Goal: Book appointment/travel/reservation

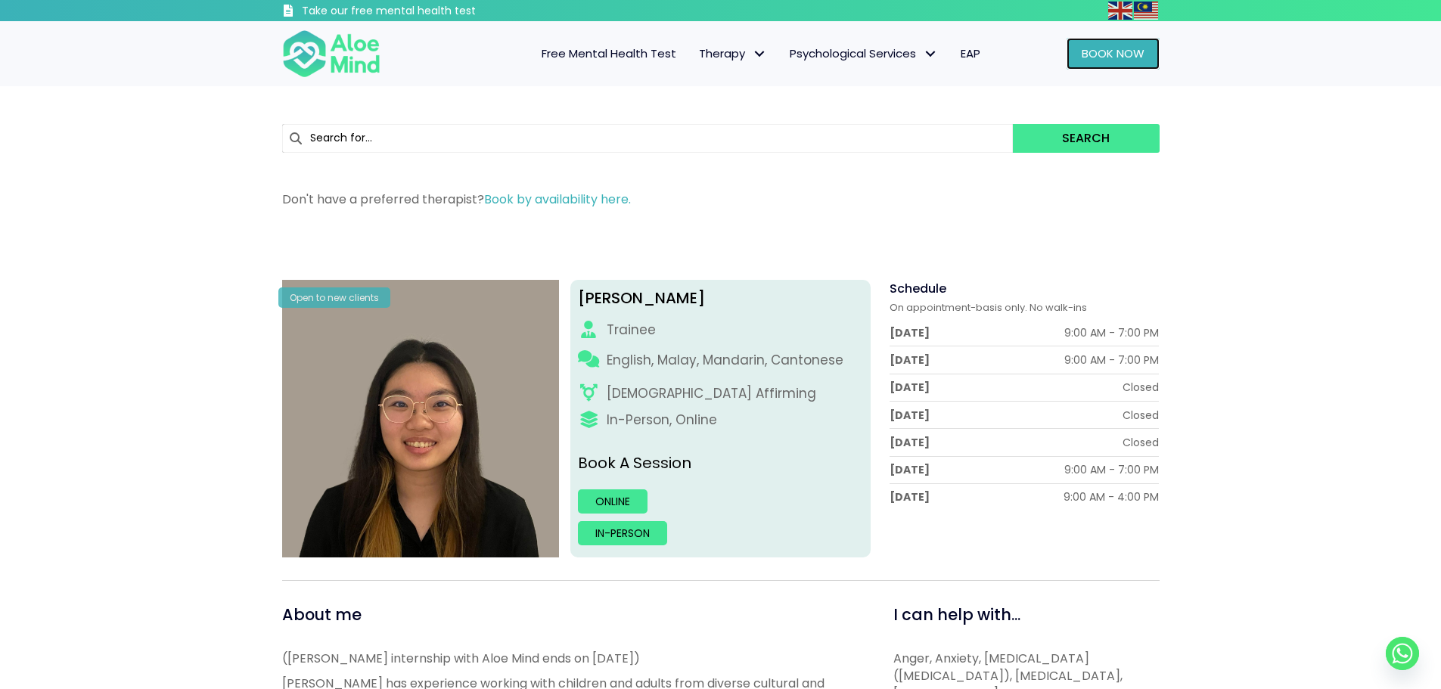
click at [1118, 57] on span "Book Now" at bounding box center [1113, 53] width 63 height 16
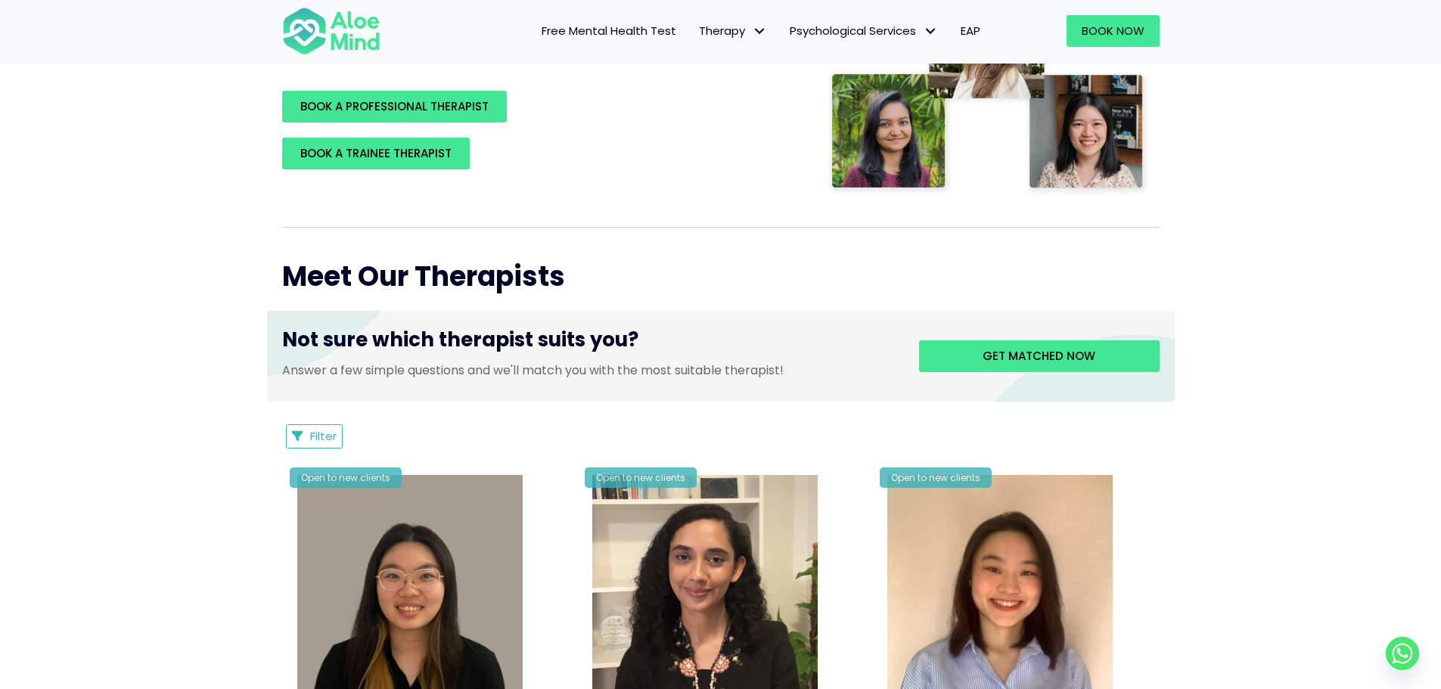
scroll to position [378, 0]
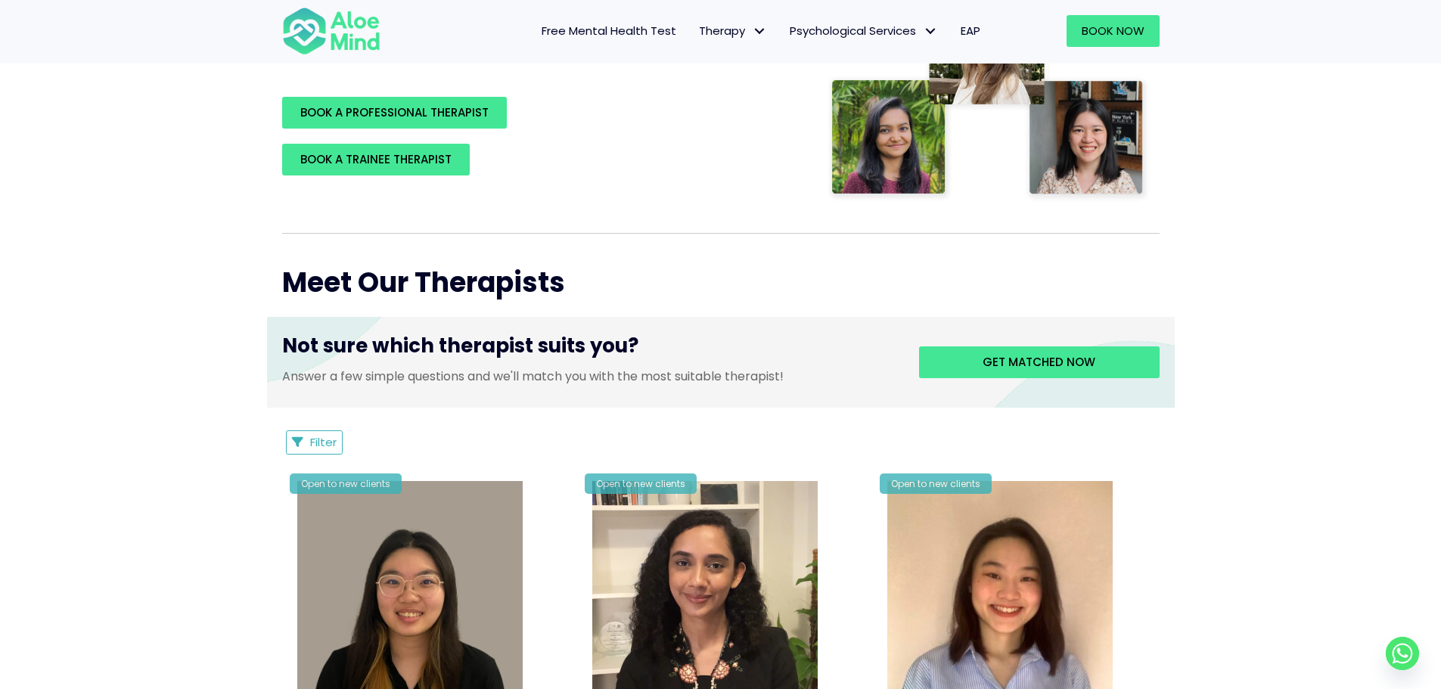
click at [331, 436] on span "Filter" at bounding box center [323, 442] width 26 height 16
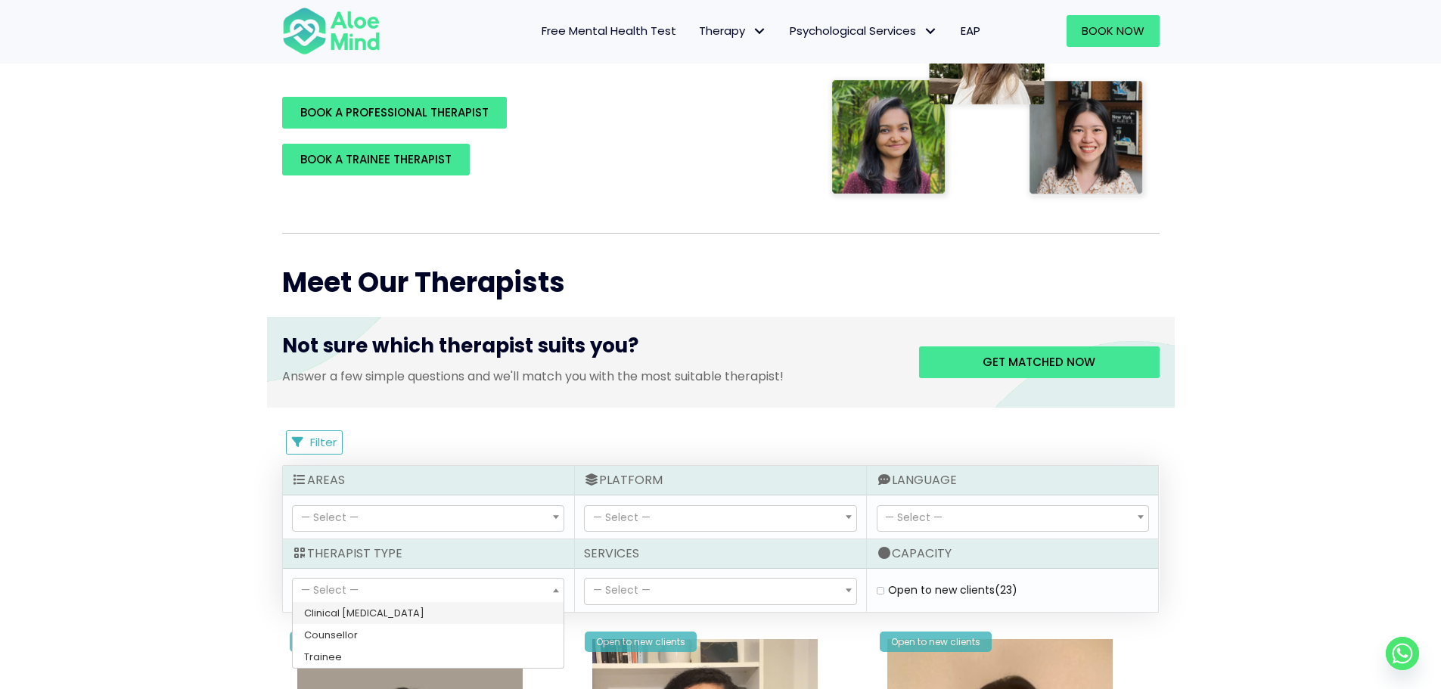
click at [489, 597] on span "— Select —" at bounding box center [428, 592] width 271 height 26
select select "80"
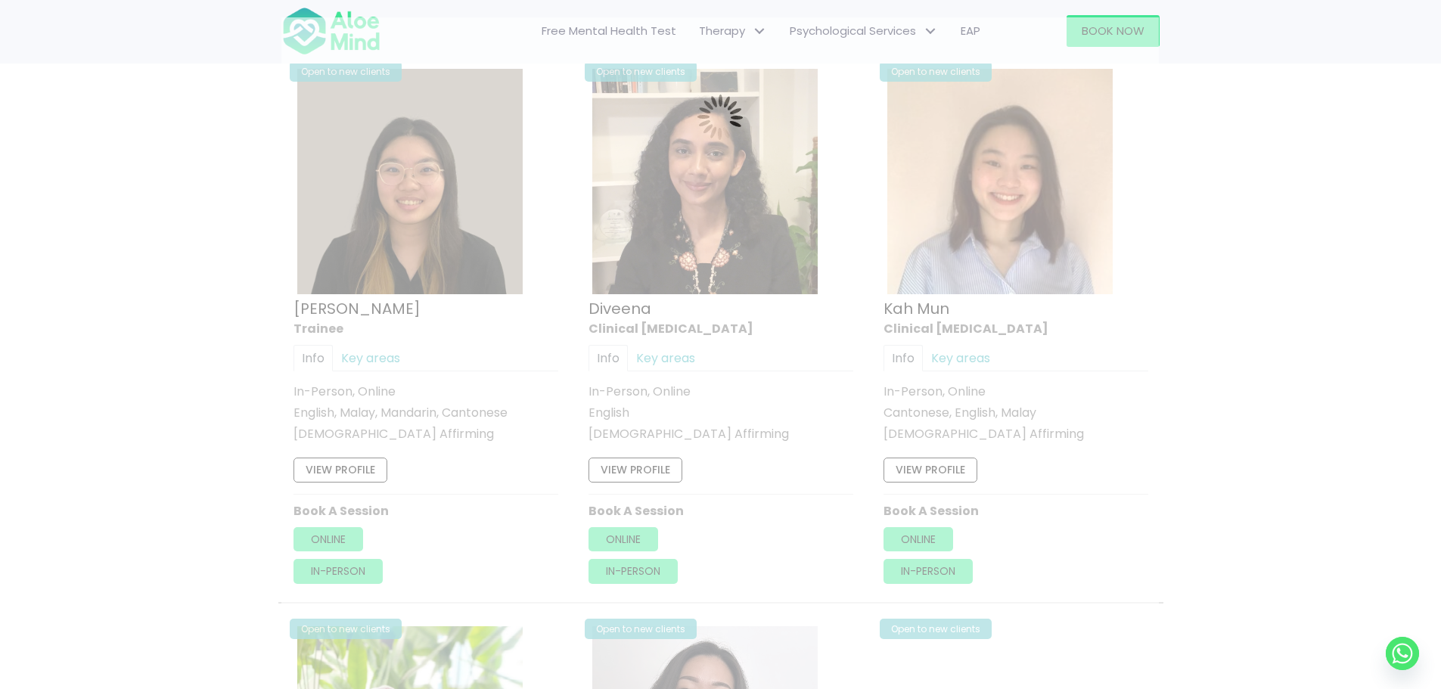
scroll to position [809, 0]
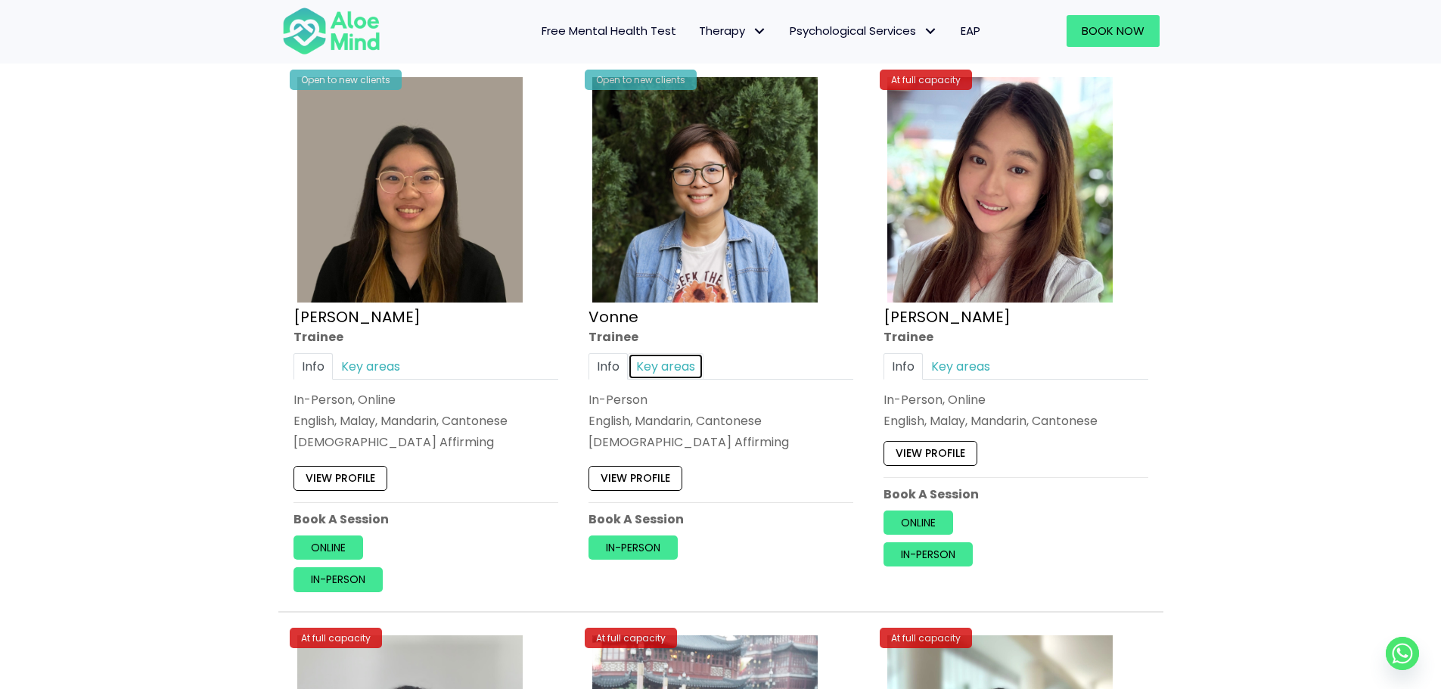
click at [680, 375] on link "Key areas" at bounding box center [666, 366] width 76 height 26
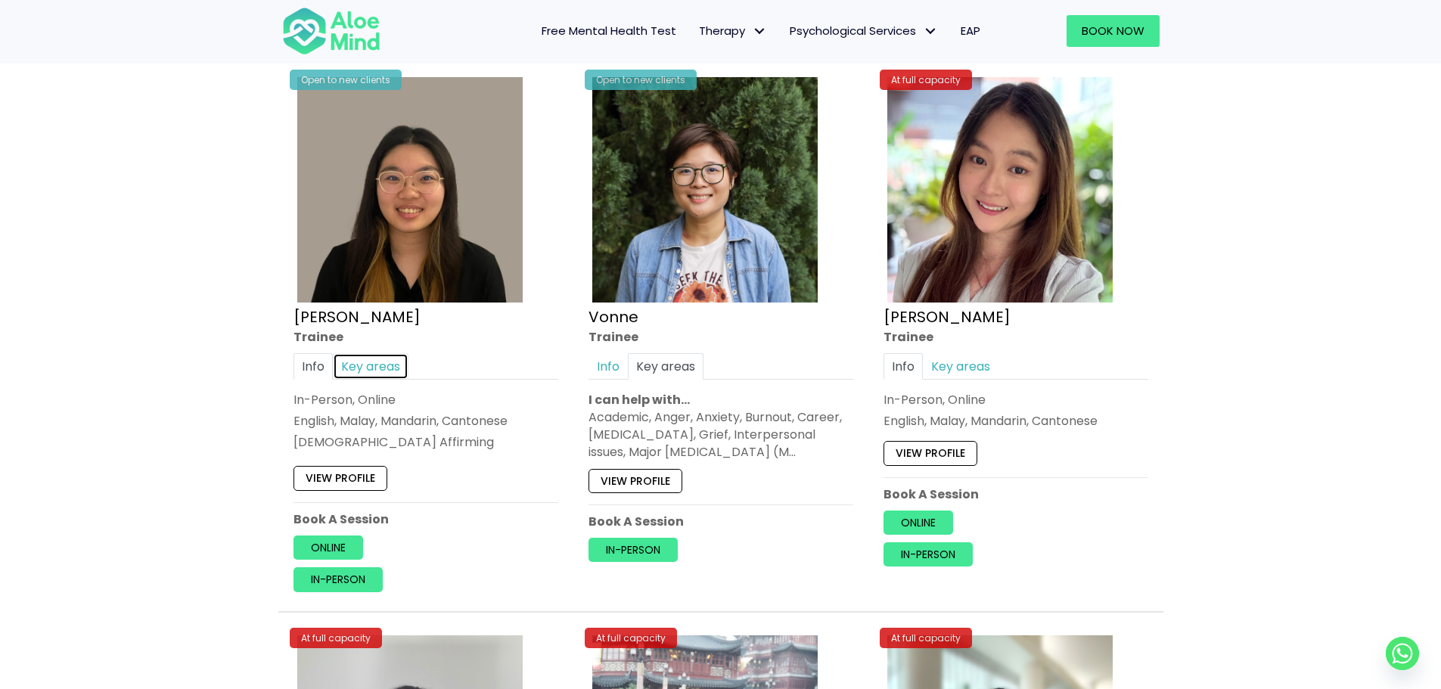
click at [366, 367] on link "Key areas" at bounding box center [371, 366] width 76 height 26
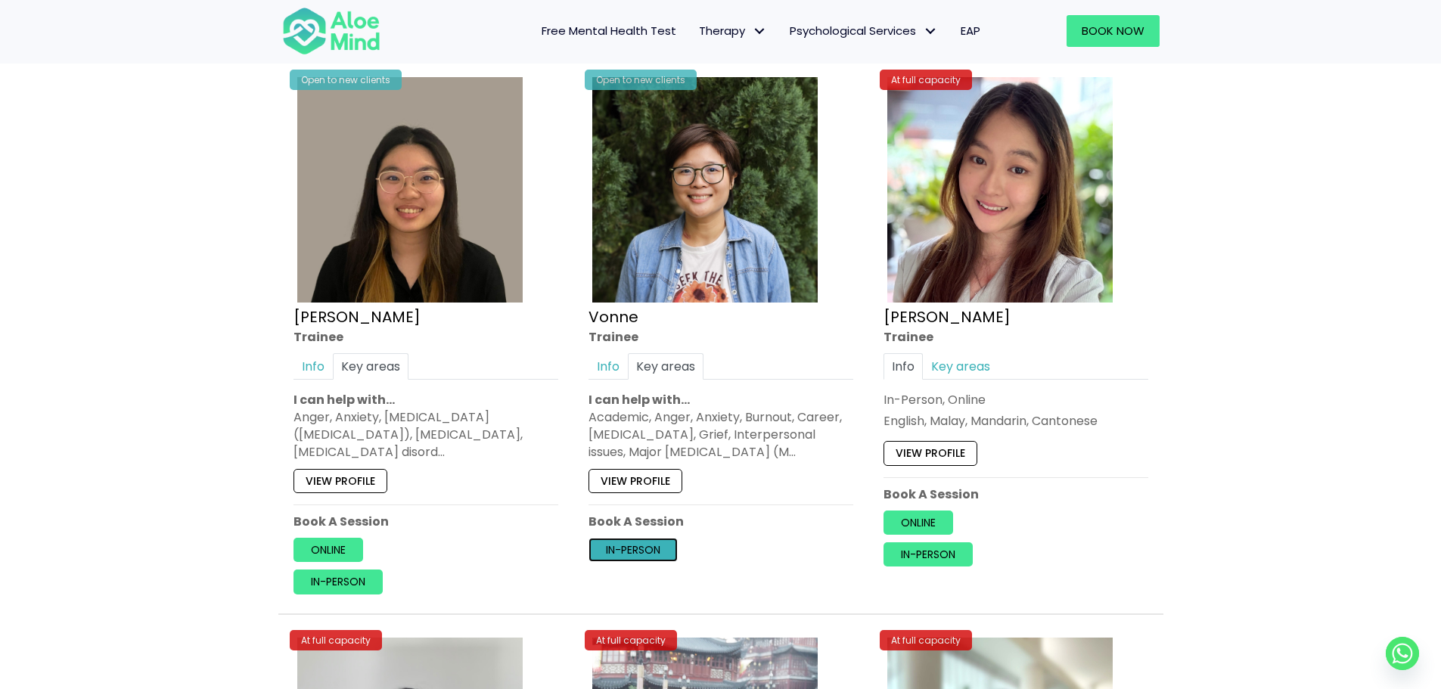
click at [644, 549] on link "In-person" at bounding box center [632, 550] width 89 height 24
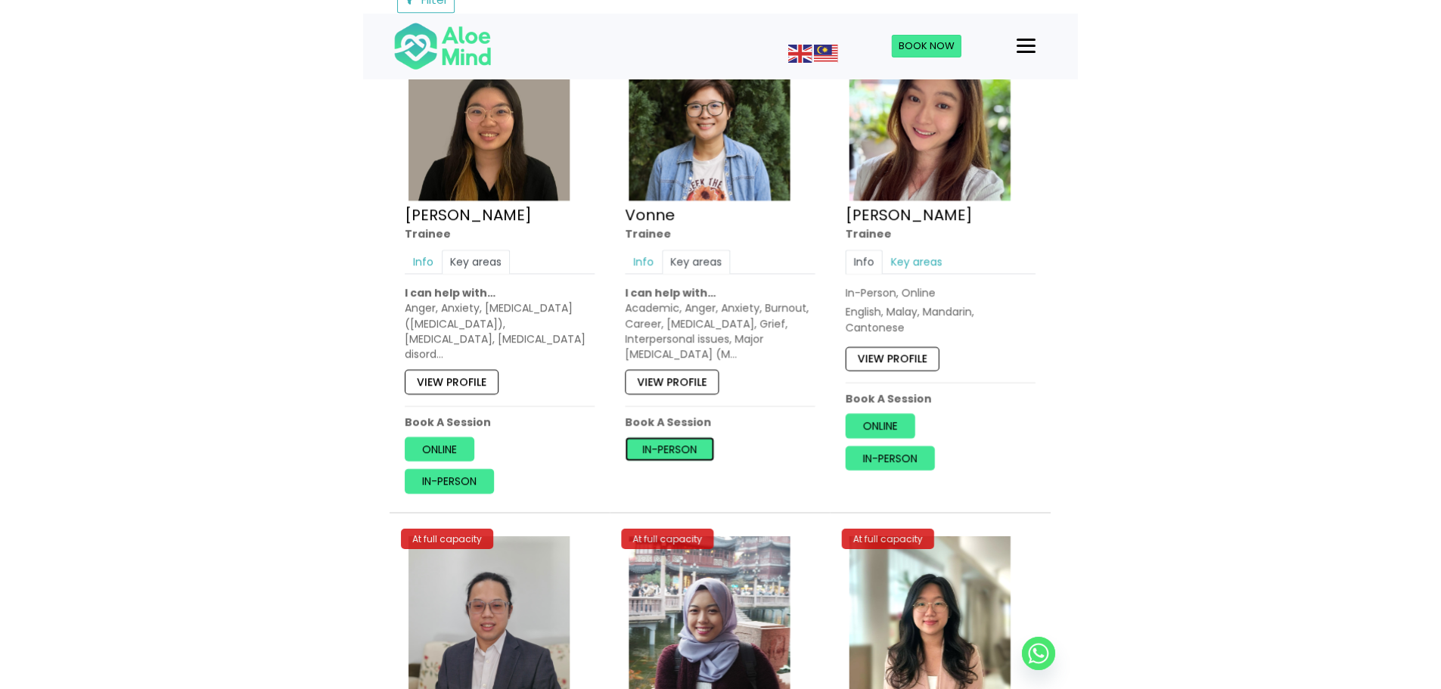
scroll to position [809, 0]
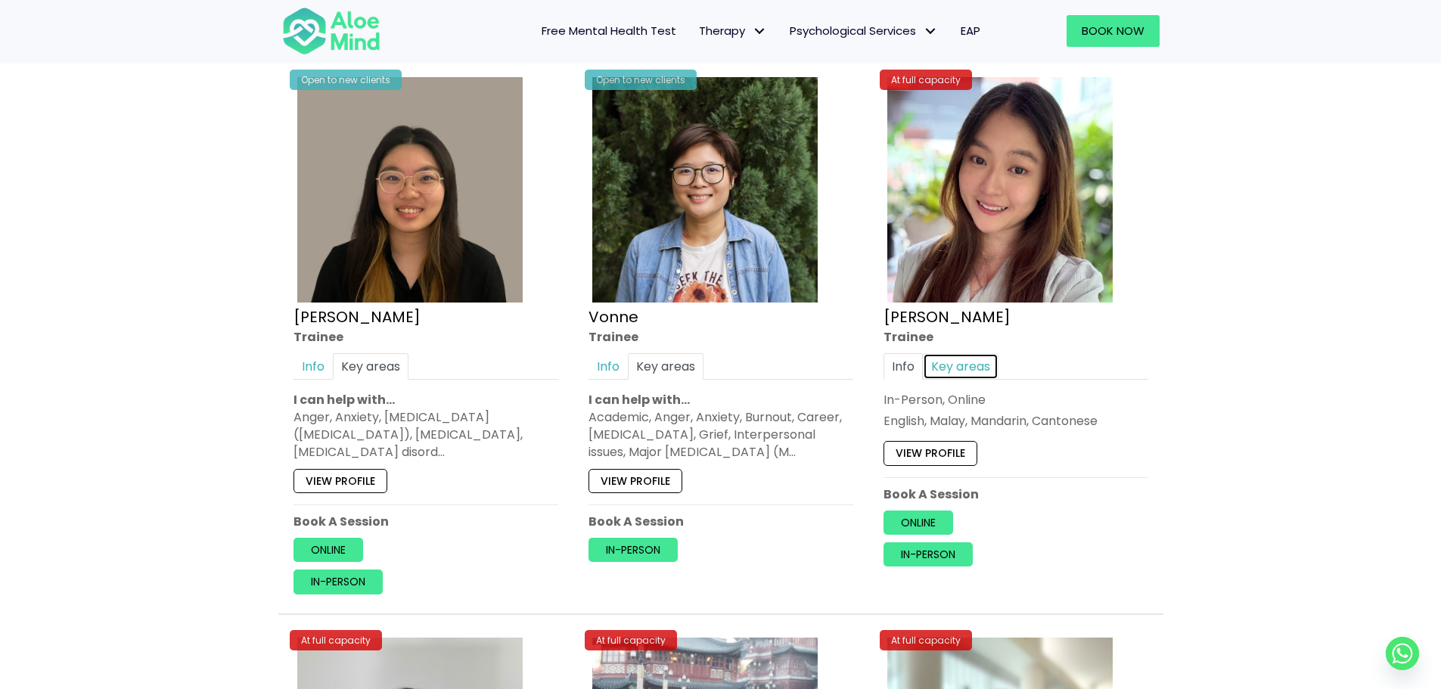
click at [951, 369] on link "Key areas" at bounding box center [961, 366] width 76 height 26
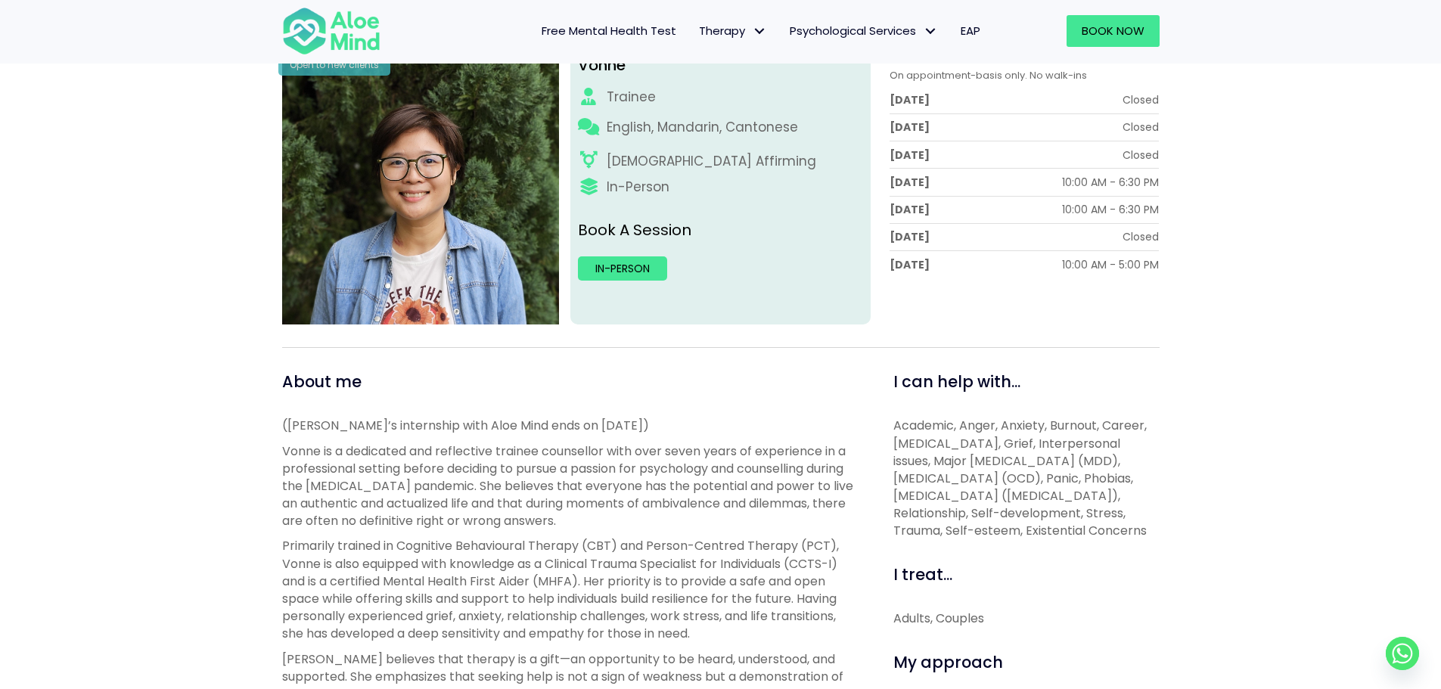
scroll to position [151, 0]
